Goal: Navigation & Orientation: Find specific page/section

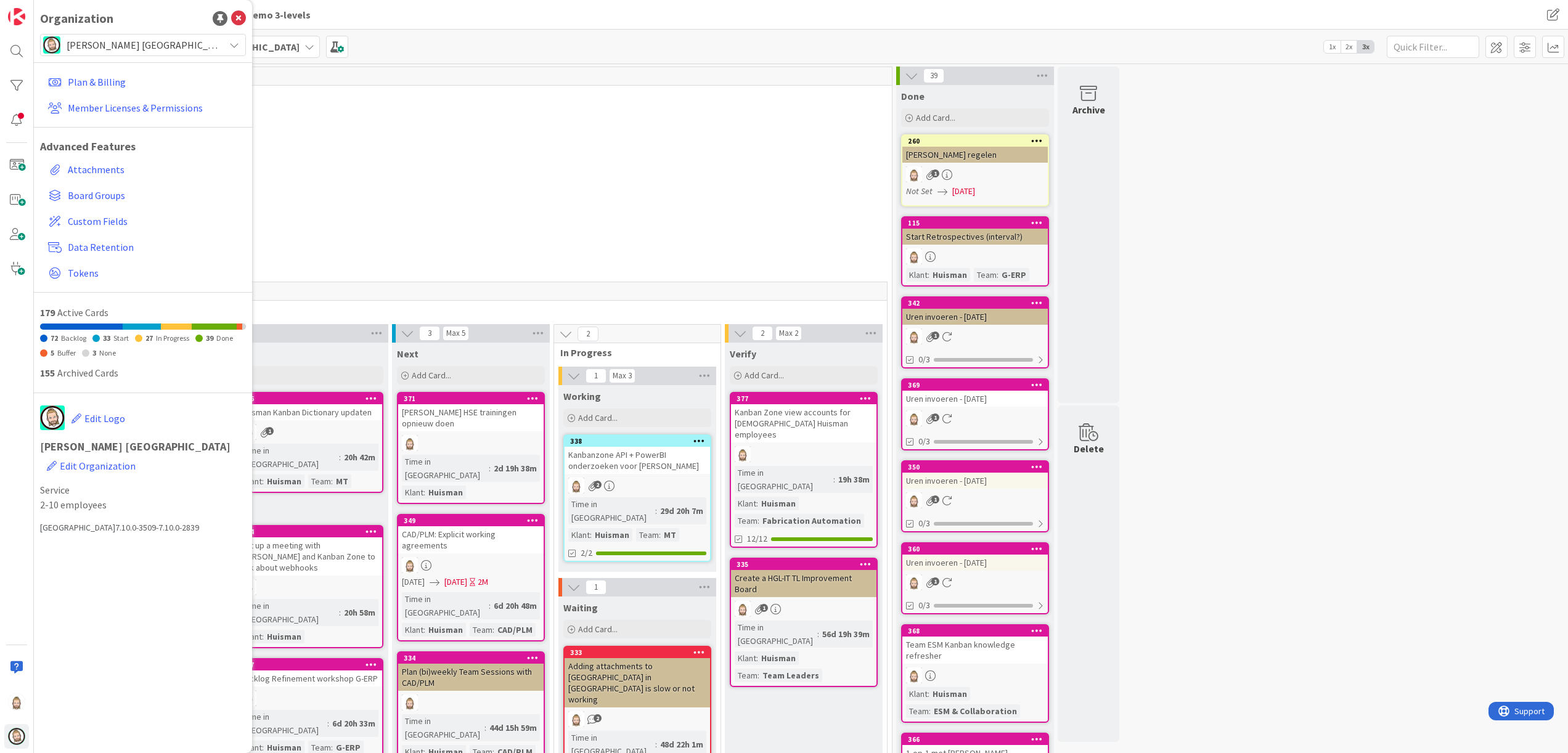
click at [1214, 557] on div "45 [PERSON_NAME] Kanban Zone 10 Business Development 5 Administratie & Bedrijfs…" at bounding box center [801, 576] width 1529 height 1018
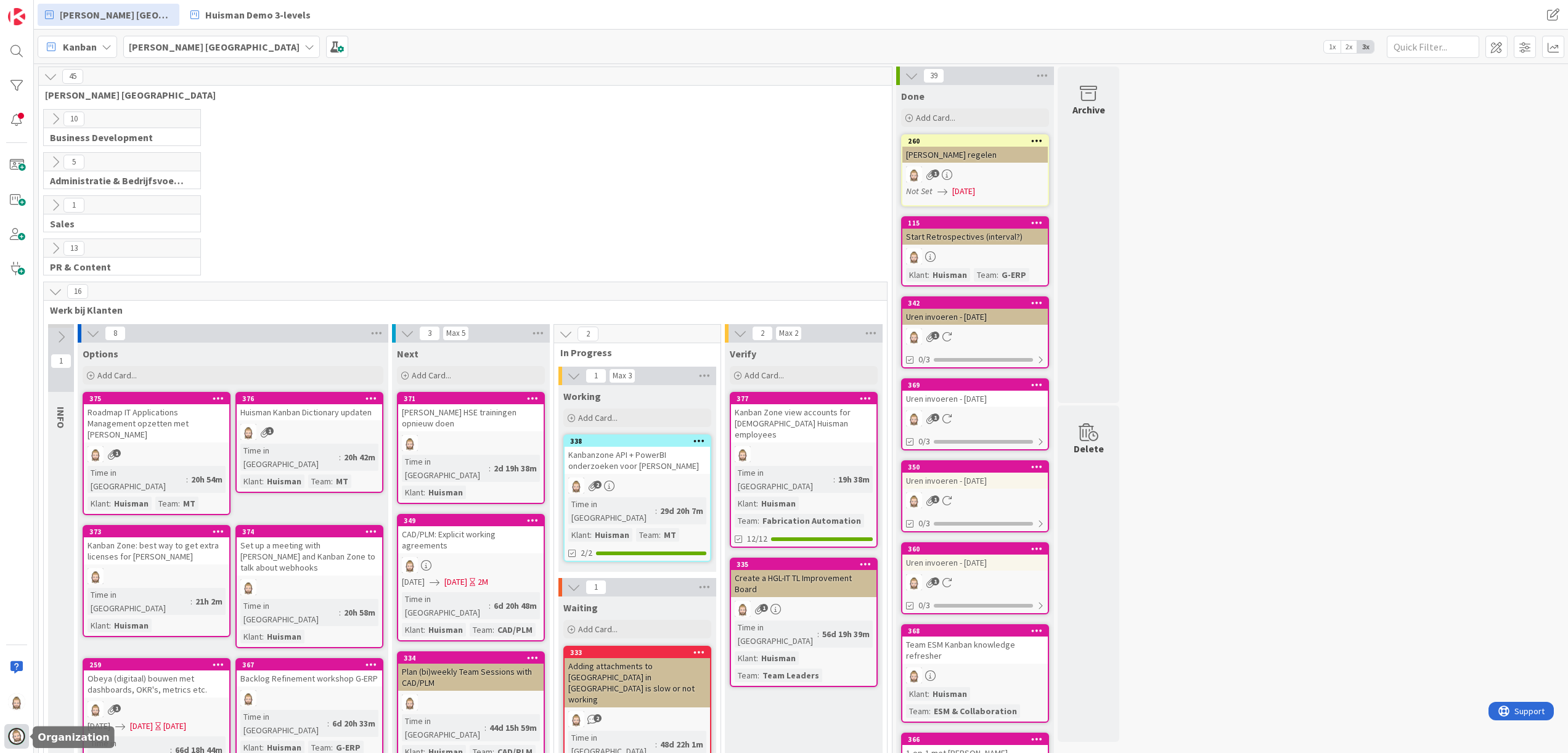
click at [11, 740] on img at bounding box center [16, 737] width 17 height 17
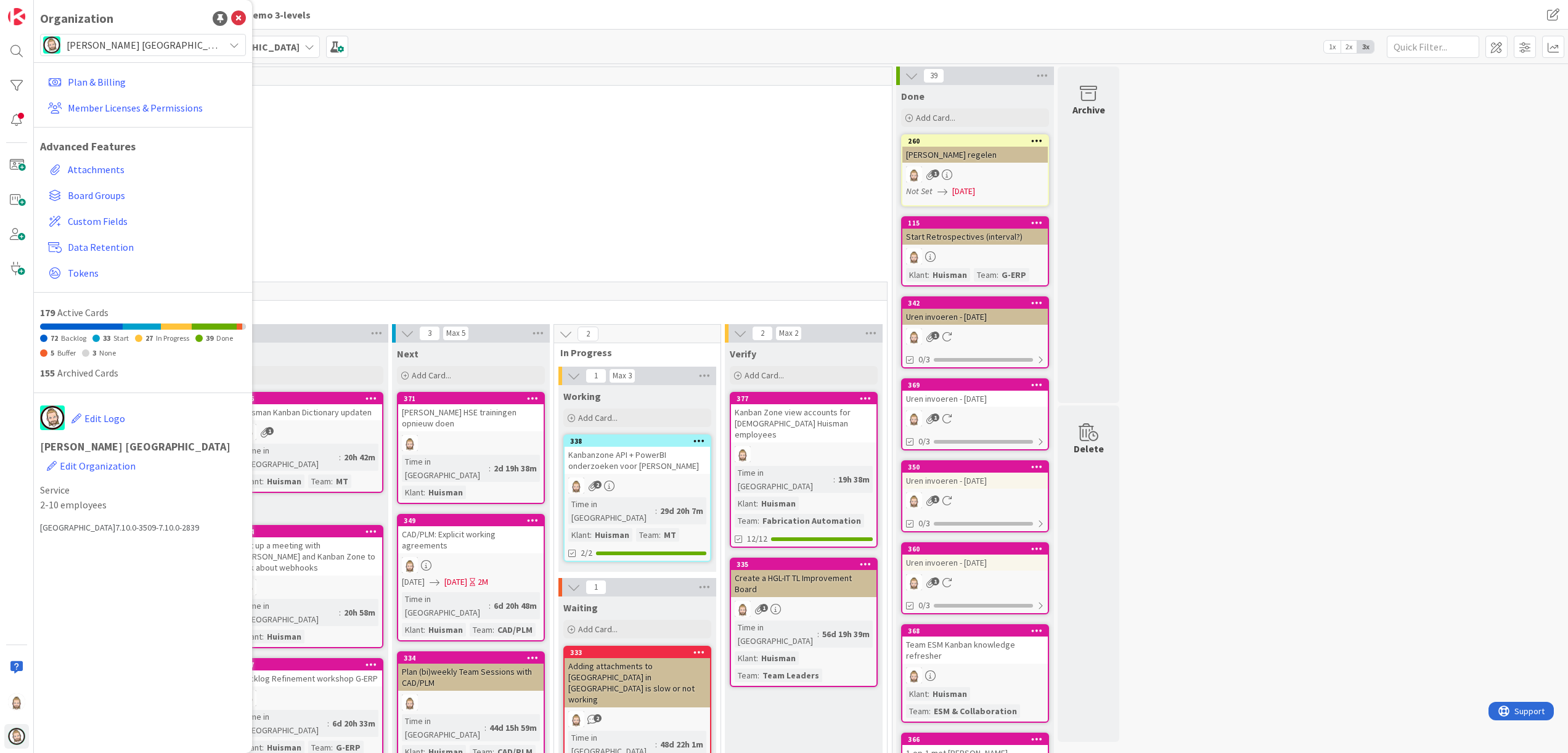
click at [196, 39] on span "[PERSON_NAME] [GEOGRAPHIC_DATA]" at bounding box center [142, 45] width 151 height 17
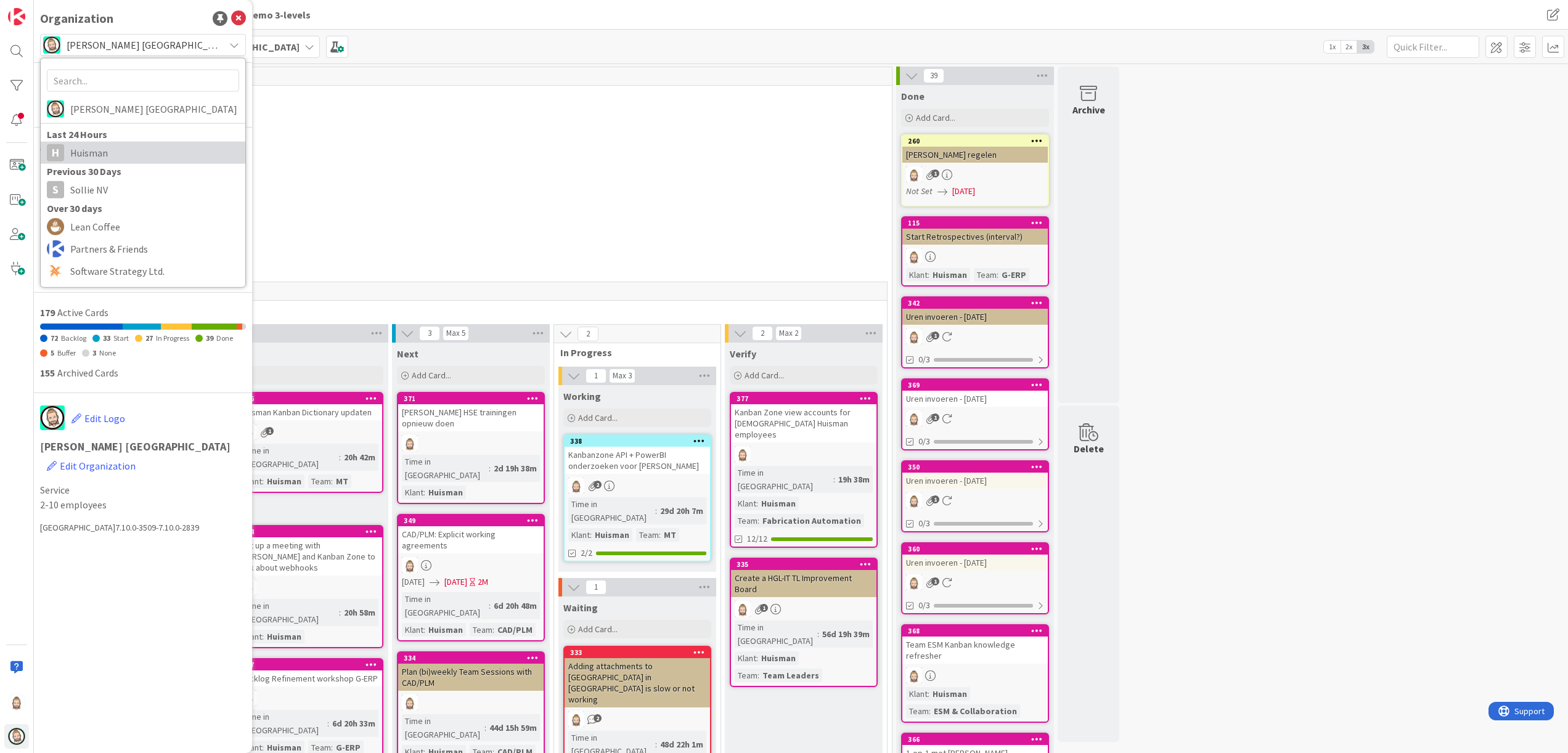
click at [164, 151] on span "Huisman" at bounding box center [154, 152] width 169 height 18
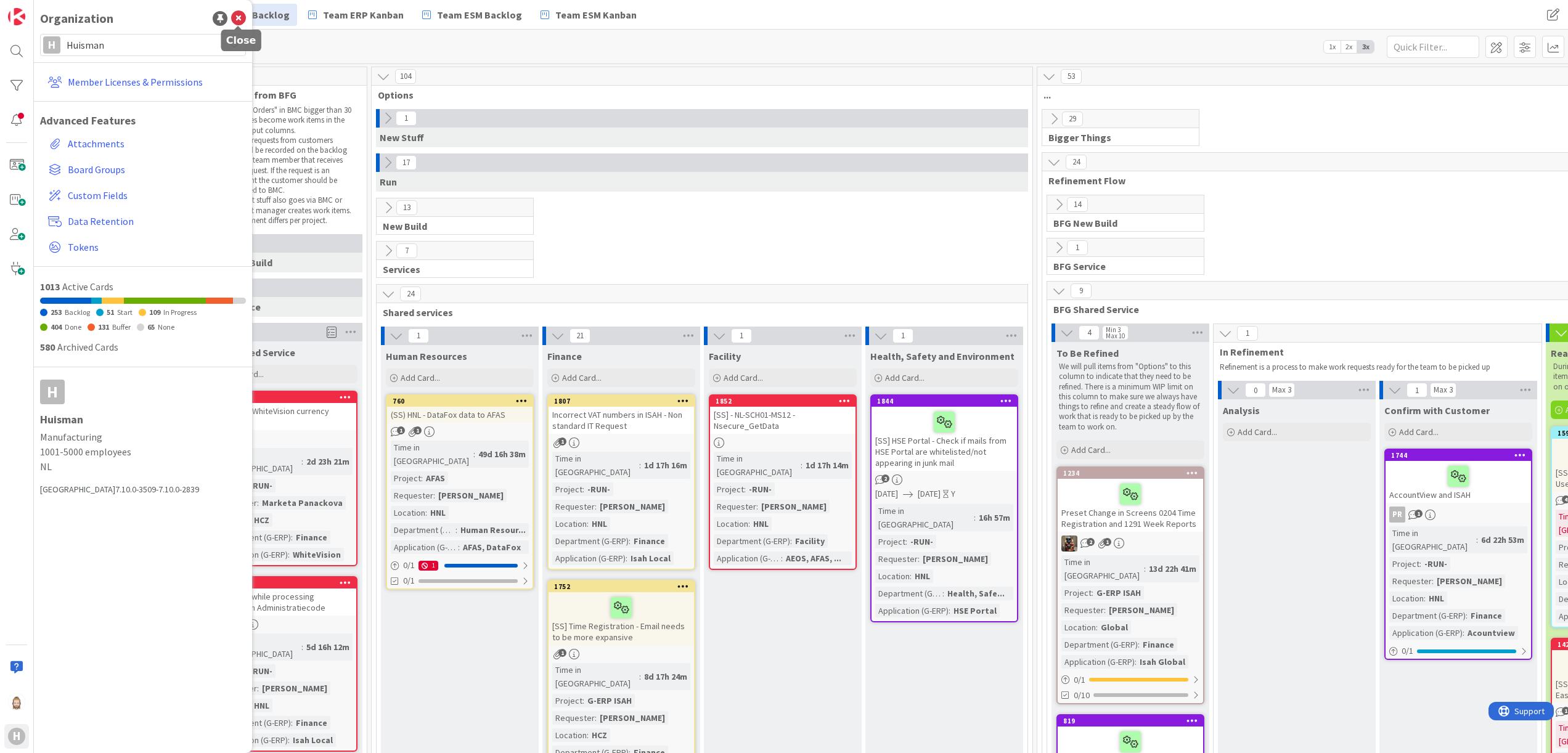
click at [237, 13] on icon at bounding box center [238, 18] width 14 height 14
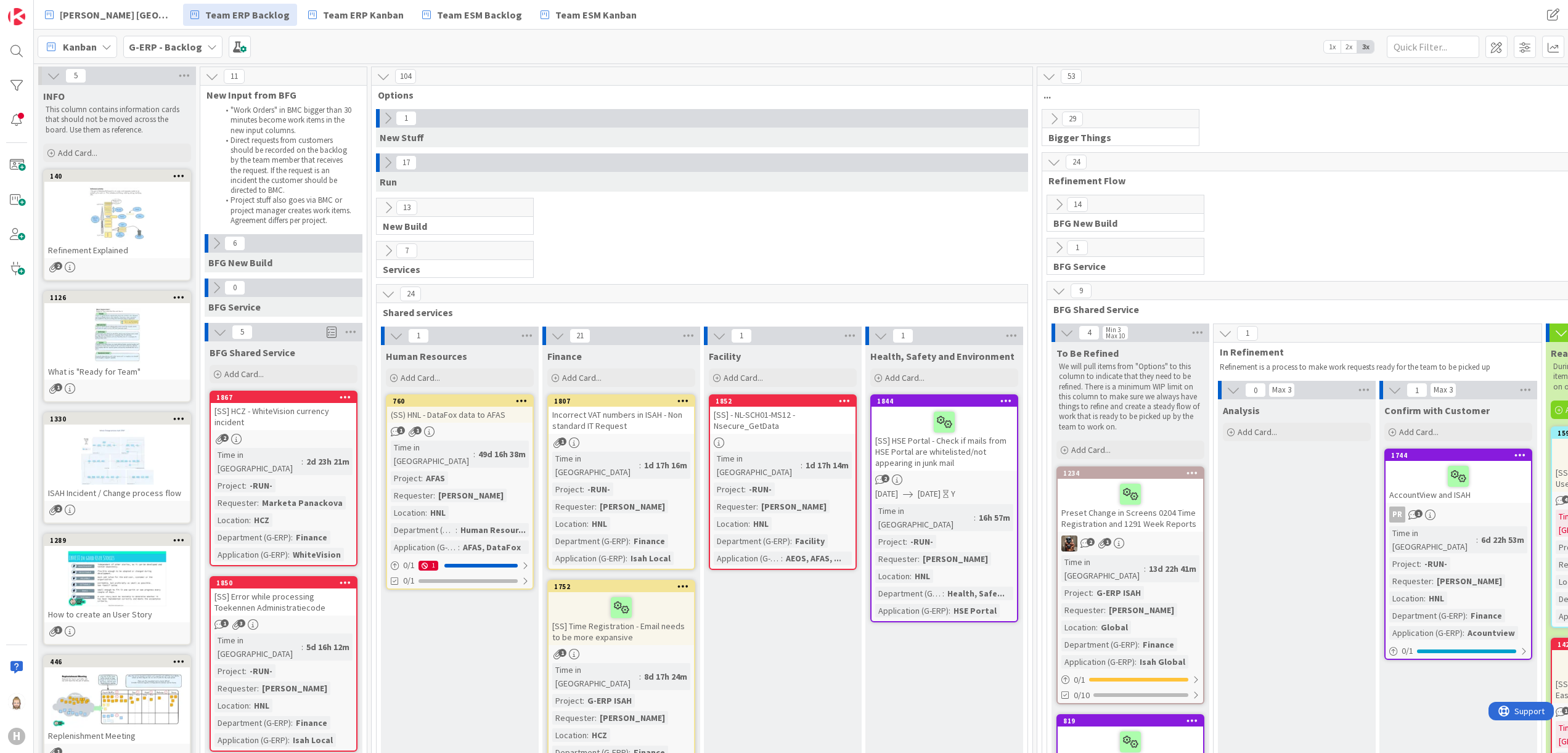
click at [20, 427] on div "H" at bounding box center [16, 376] width 34 height 753
click at [198, 44] on b "G-ERP - Backlog" at bounding box center [166, 46] width 73 height 13
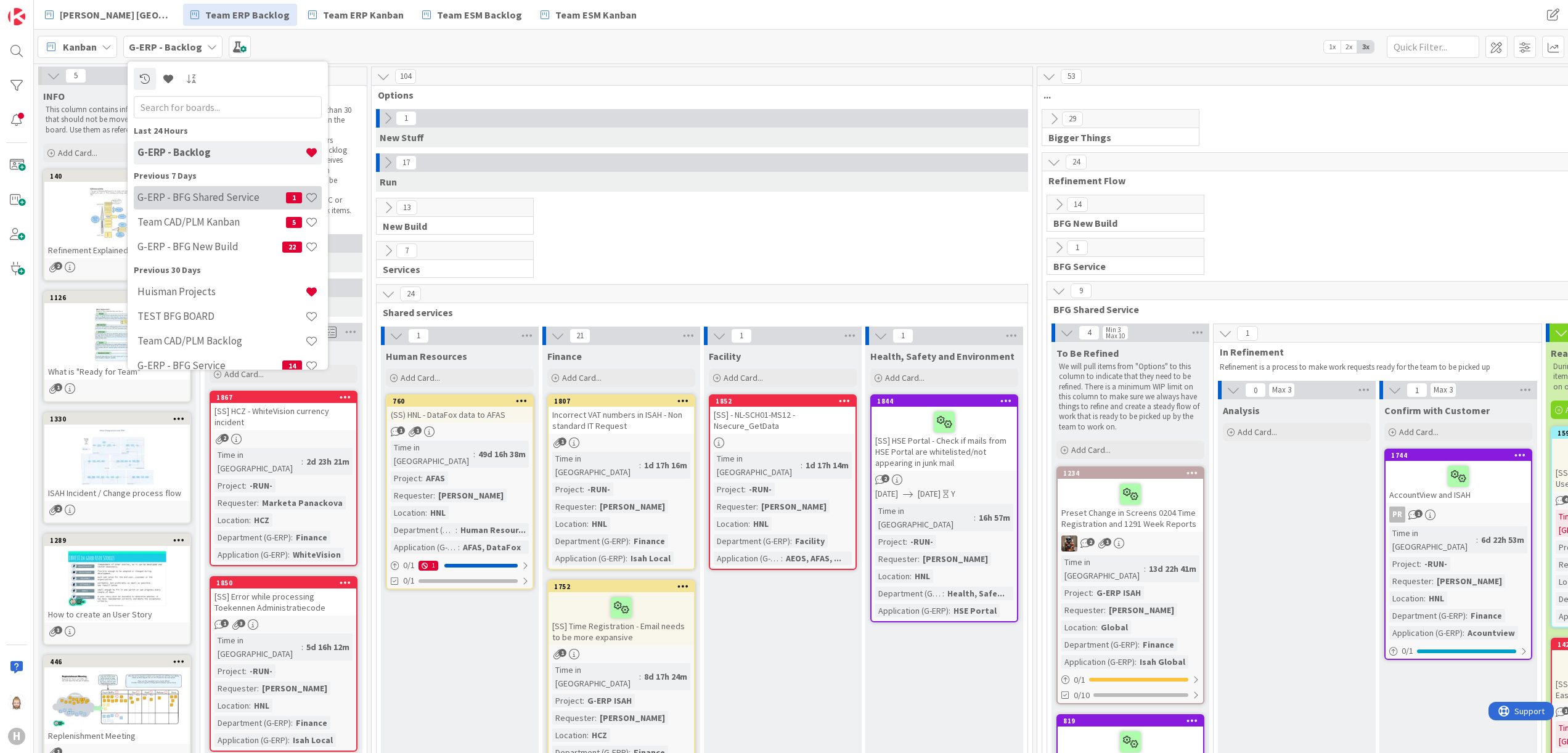
click at [217, 202] on h4 "G-ERP - BFG Shared Service" at bounding box center [212, 197] width 149 height 13
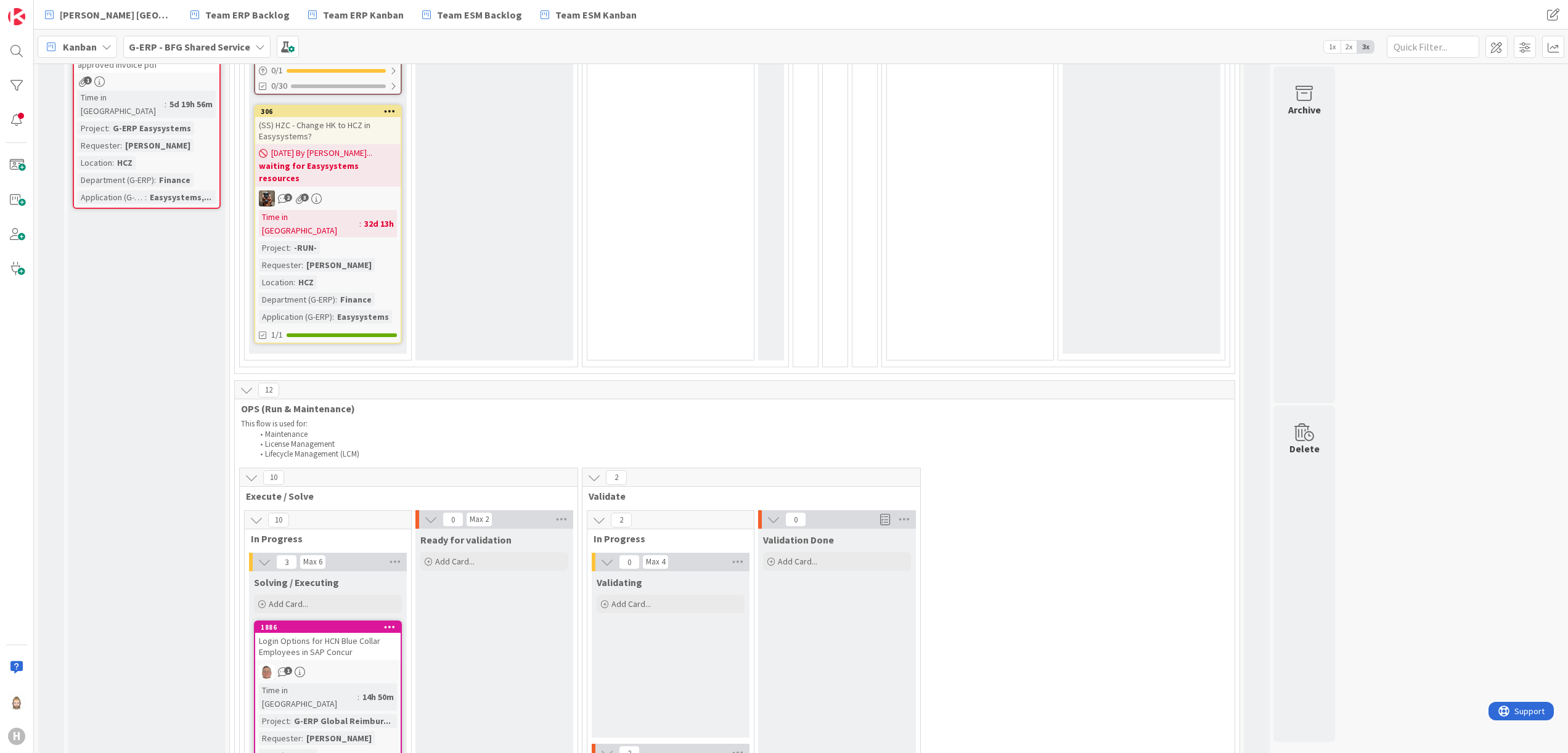
scroll to position [1232, 0]
